Goal: Register for event/course

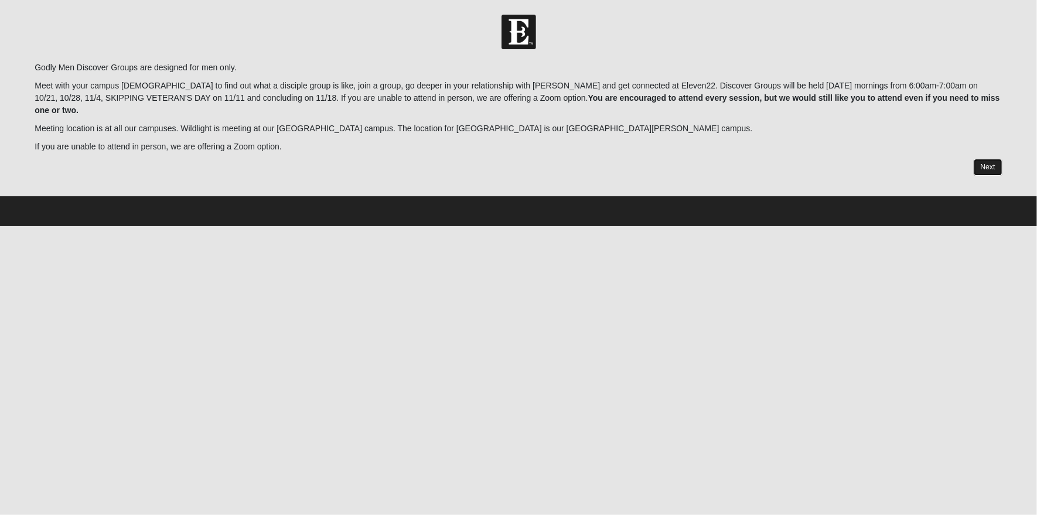
click at [992, 159] on link "Next" at bounding box center [988, 167] width 29 height 17
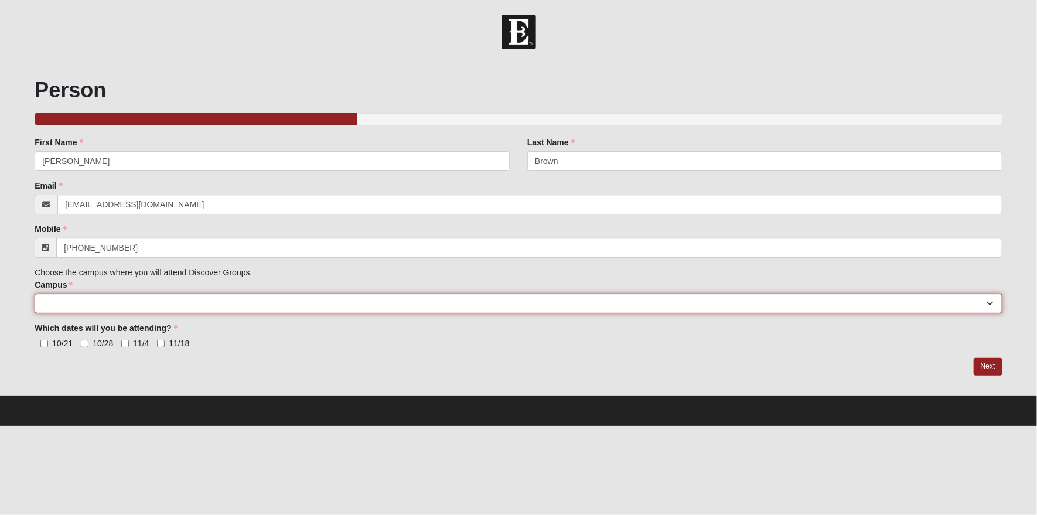
click at [974, 296] on select "Arlington Baymeadows College Park Orlando (Coming Soon) Eleven22 Online Fleming…" at bounding box center [519, 303] width 968 height 20
